Goal: Information Seeking & Learning: Learn about a topic

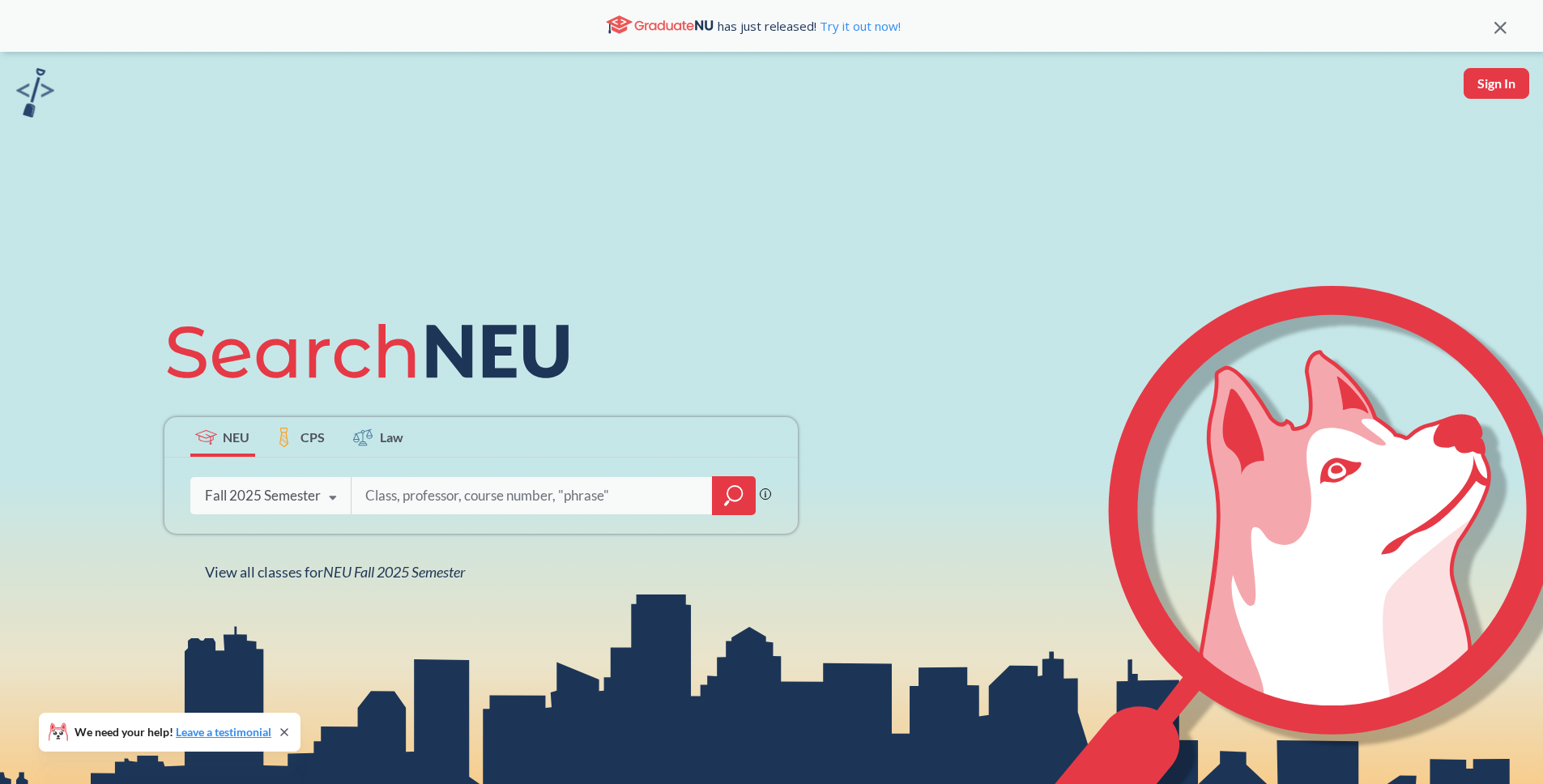
click at [727, 496] on icon "magnifying glass" at bounding box center [734, 493] width 14 height 14
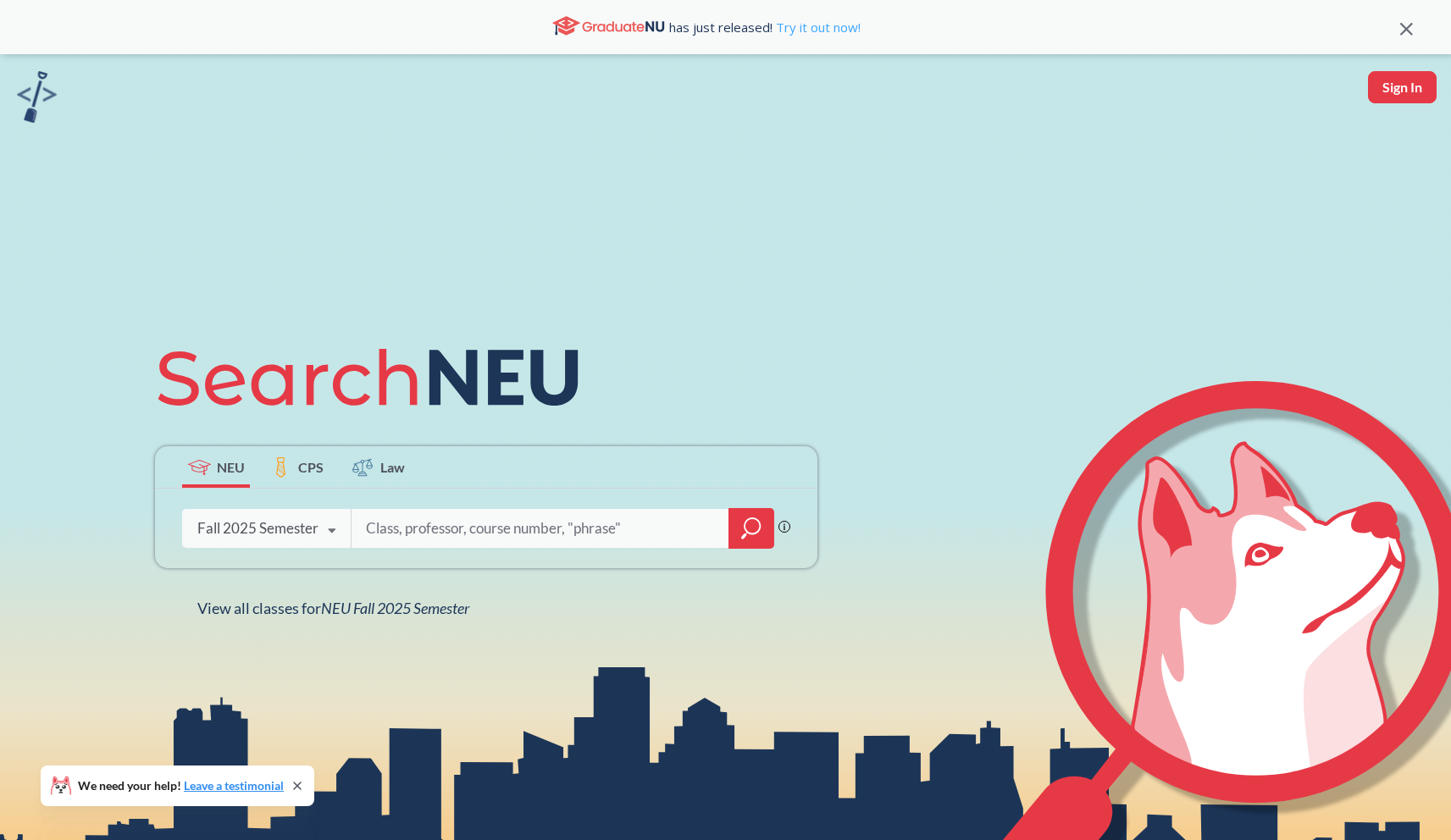
click at [718, 29] on link "Try it out now!" at bounding box center [816, 26] width 88 height 17
click at [718, 533] on icon "magnifying glass" at bounding box center [751, 528] width 20 height 24
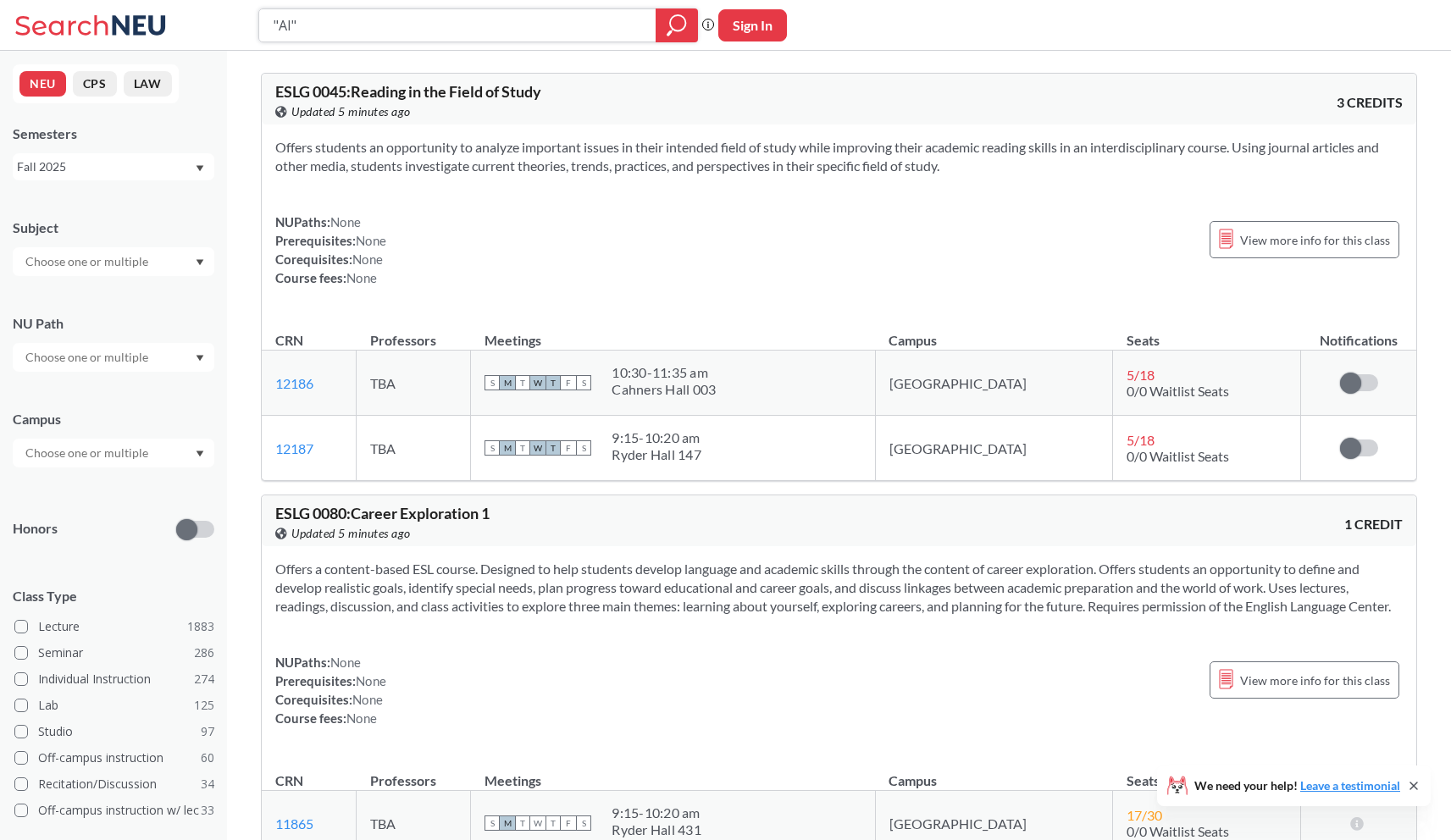
type input ""AI""
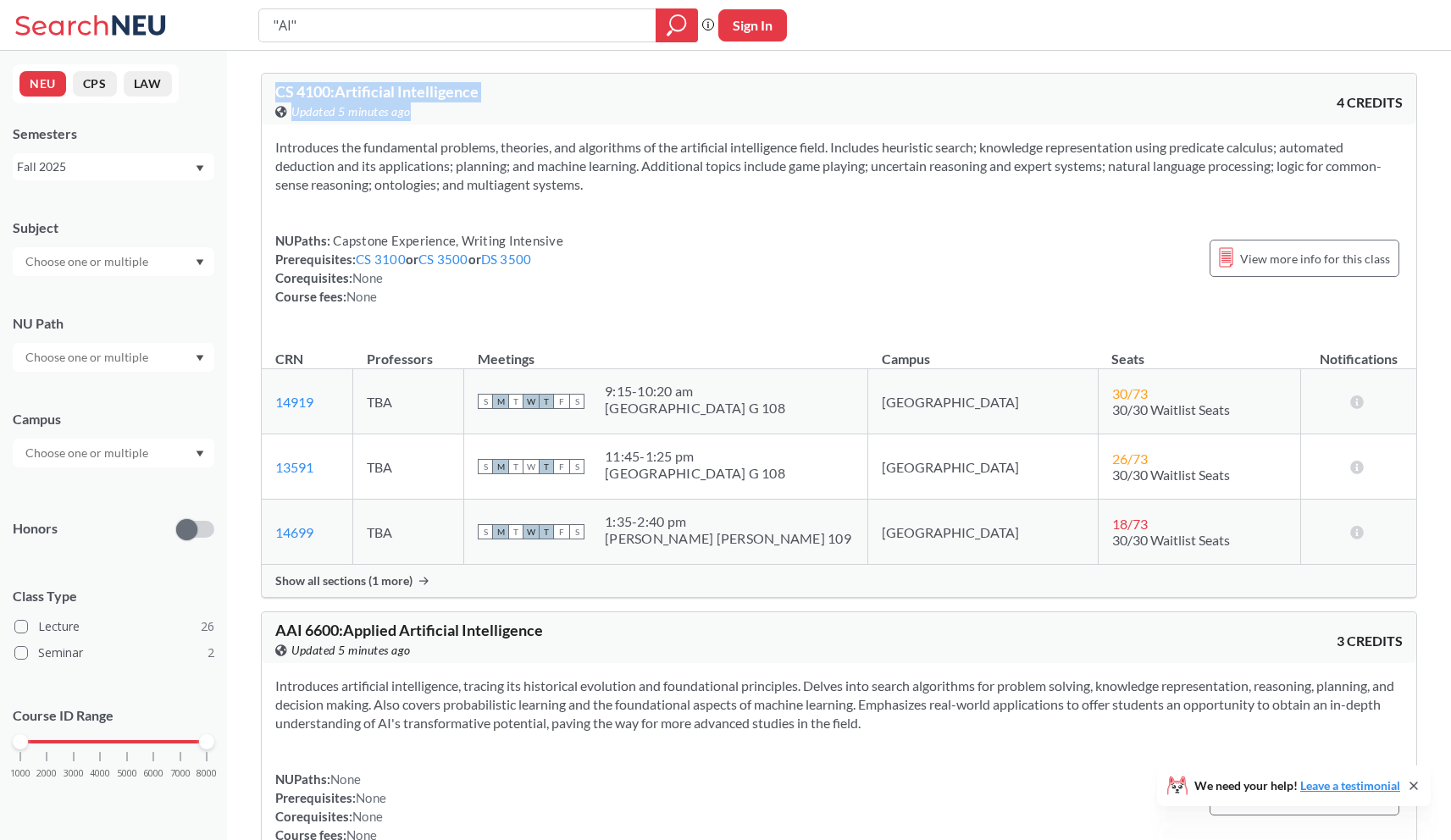
drag, startPoint x: 266, startPoint y: 94, endPoint x: 503, endPoint y: 107, distance: 237.4
click at [502, 107] on div "CS 4100 : Artificial Intelligence View this course on Banner. Updated 5 minutes…" at bounding box center [838, 99] width 1154 height 51
click at [504, 107] on div "View this course on Banner. Updated 5 minutes ago" at bounding box center [557, 111] width 564 height 18
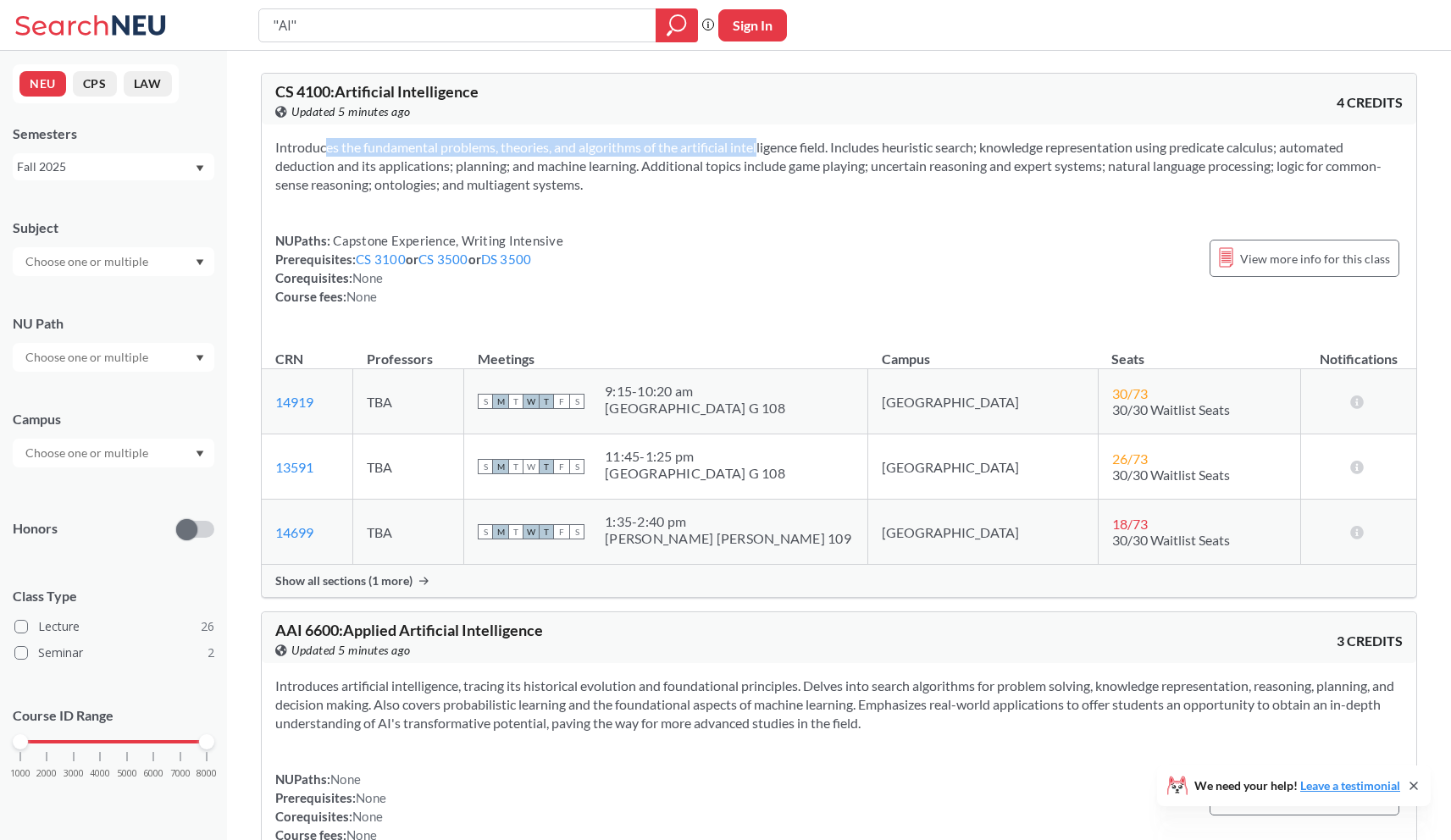
drag, startPoint x: 293, startPoint y: 141, endPoint x: 773, endPoint y: 142, distance: 480.0
click at [718, 144] on section "Introduces the fundamental problems, theories, and algorithms of the artificial…" at bounding box center [839, 166] width 1127 height 56
click at [718, 142] on section "Introduces the fundamental problems, theories, and algorithms of the artificial…" at bounding box center [839, 166] width 1127 height 56
drag, startPoint x: 765, startPoint y: 223, endPoint x: 775, endPoint y: 226, distance: 10.4
click at [718, 224] on div "Introduces the fundamental problems, theories, and algorithms of the artificial…" at bounding box center [838, 228] width 1154 height 208
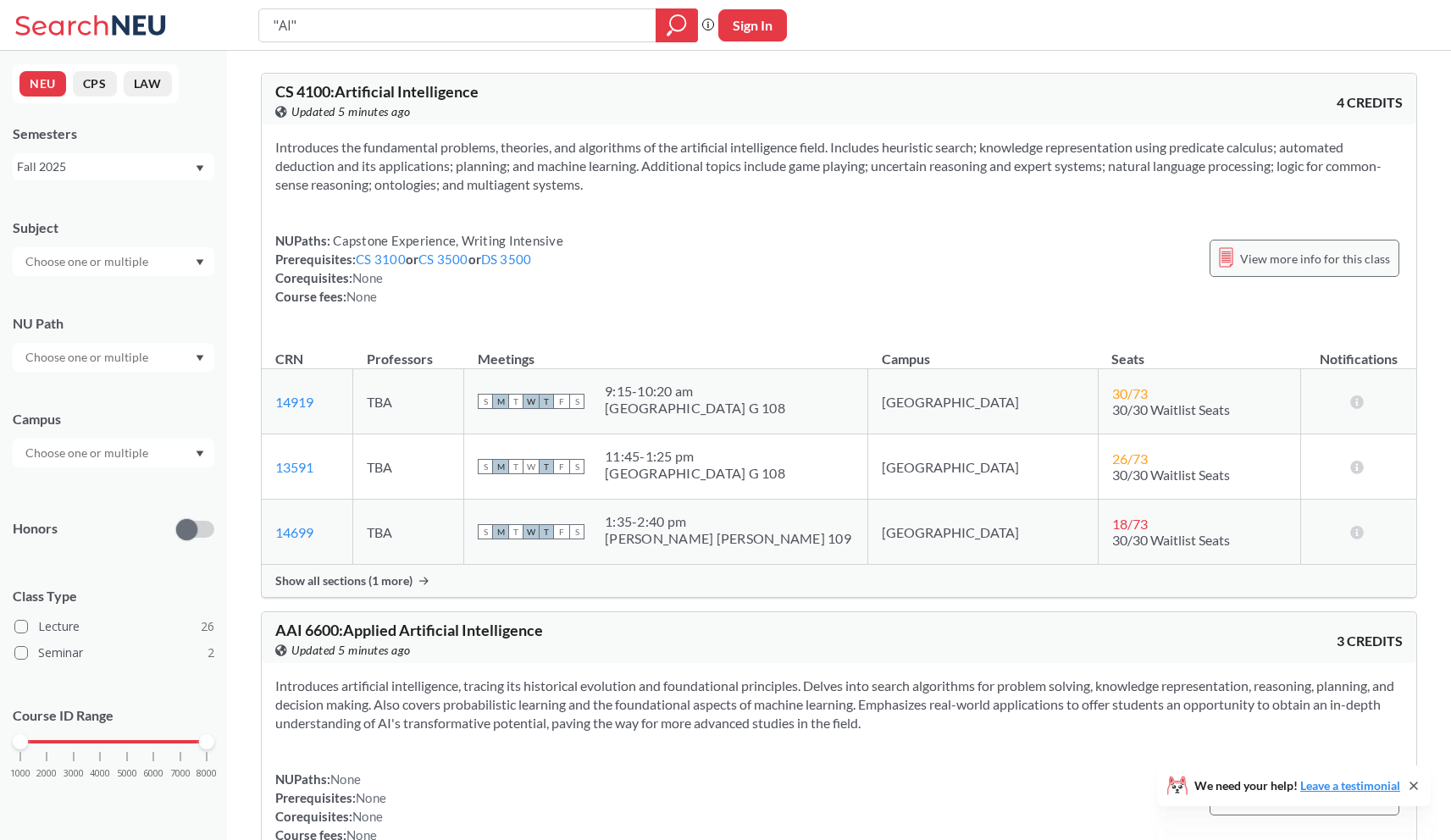
click at [718, 260] on span "View more info for this class" at bounding box center [1314, 259] width 150 height 21
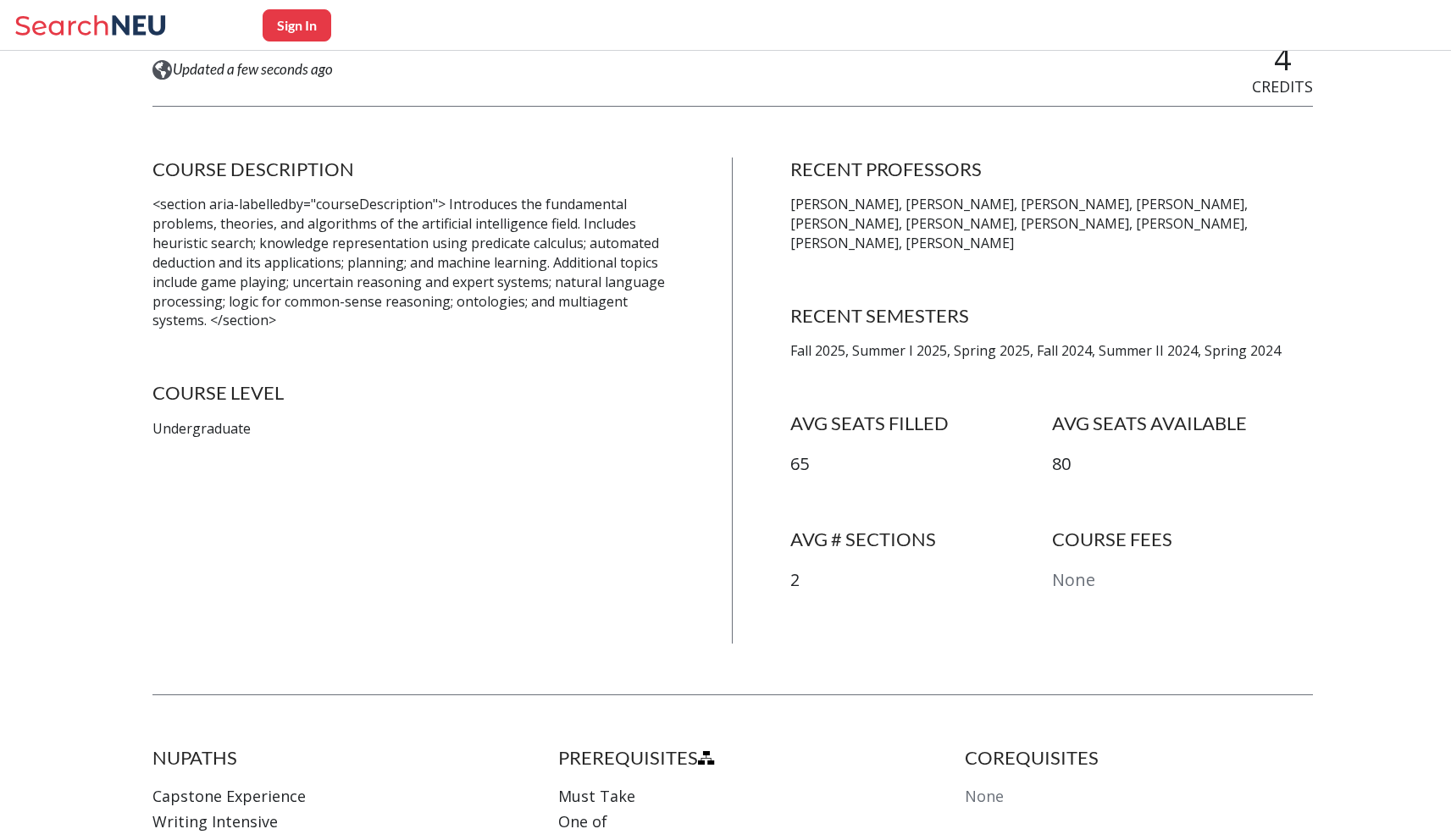
scroll to position [50, 0]
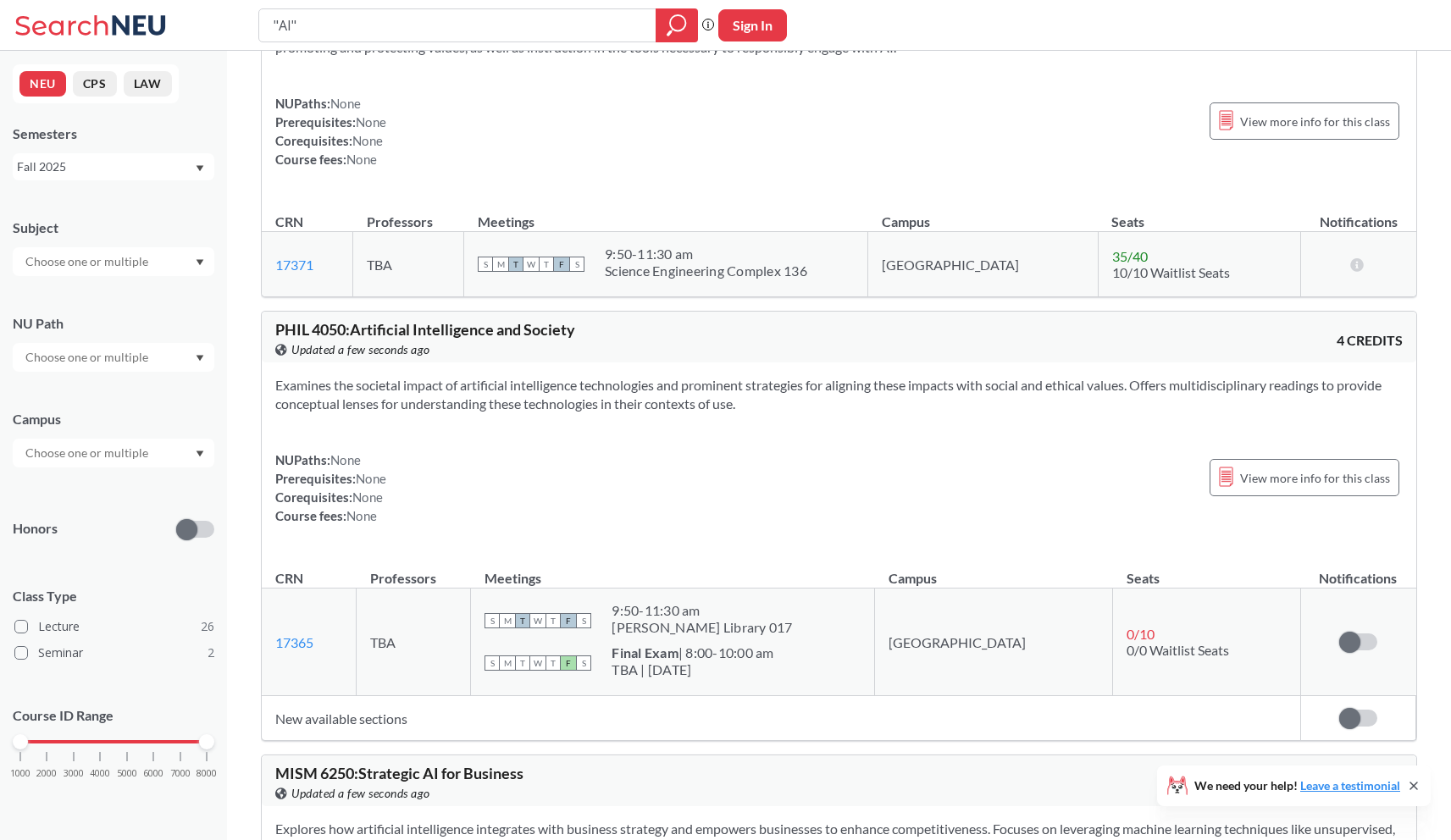
scroll to position [1116, 0]
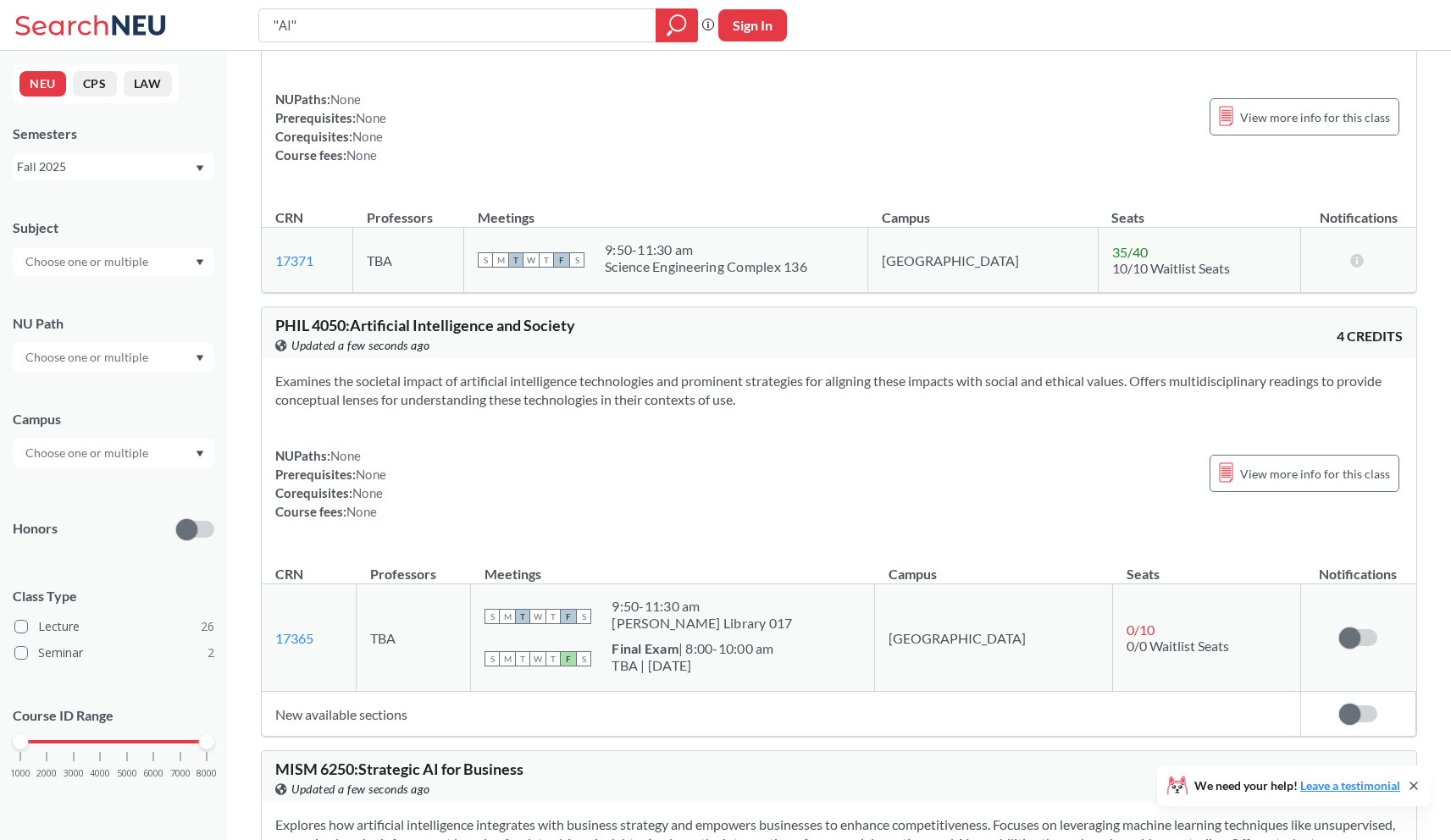
click at [437, 420] on div "Examines the societal impact of artificial intelligence technologies and promin…" at bounding box center [838, 453] width 1154 height 190
click at [438, 420] on div "Examines the societal impact of artificial intelligence technologies and promin…" at bounding box center [838, 453] width 1154 height 190
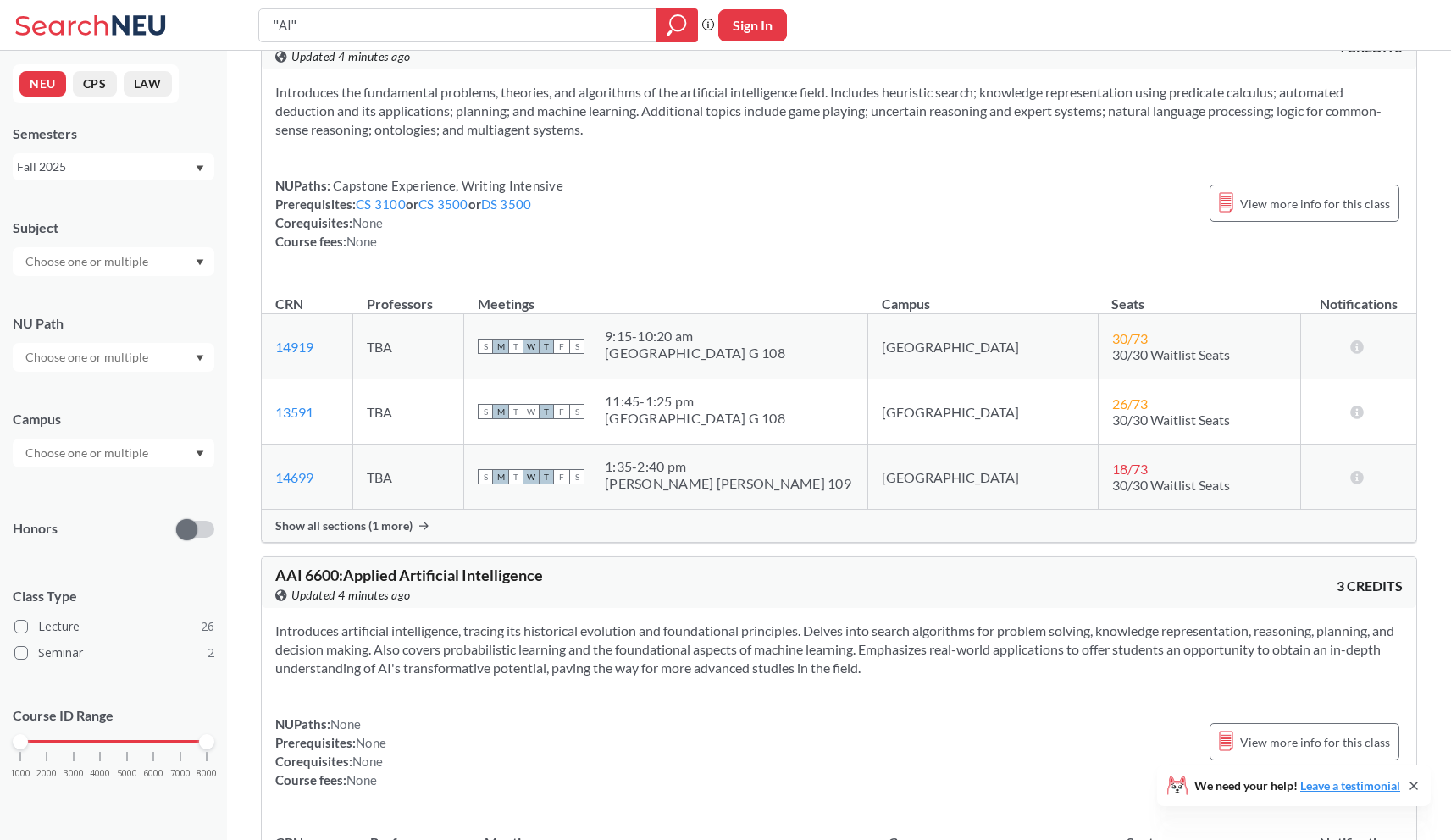
scroll to position [0, 0]
